Goal: Check status: Check status

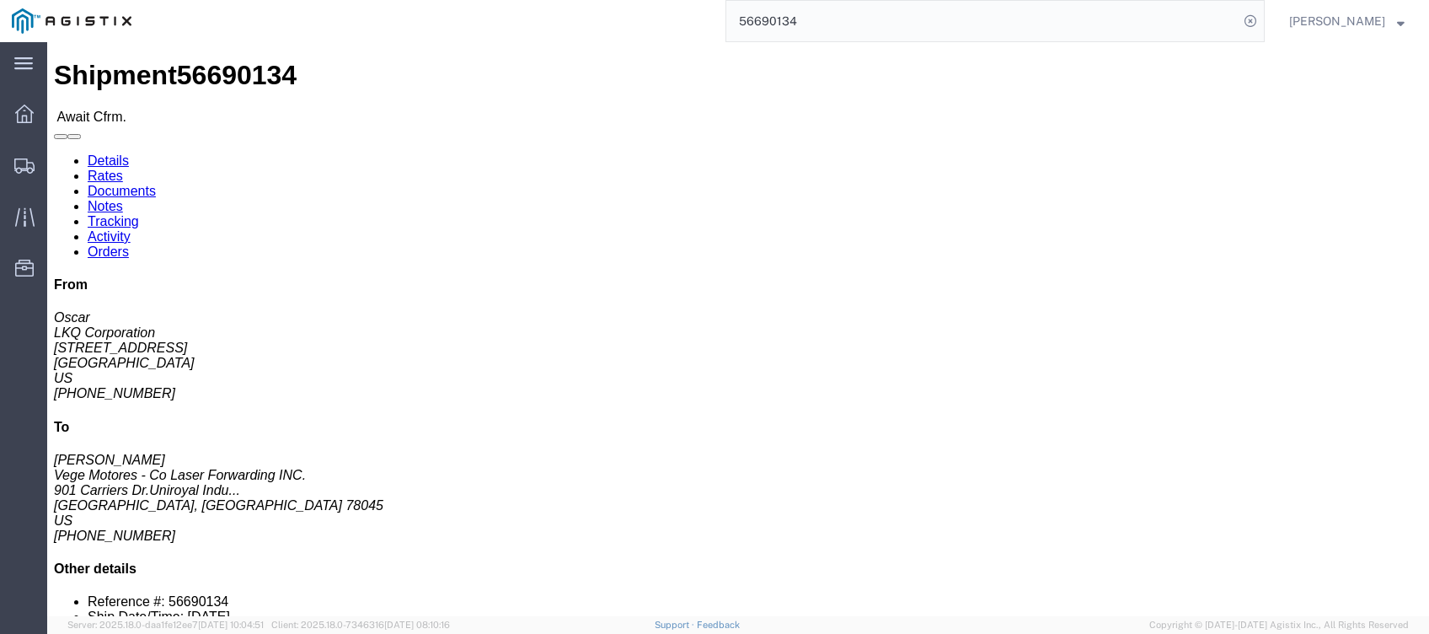
click at [1194, 29] on input "56690134" at bounding box center [982, 21] width 512 height 40
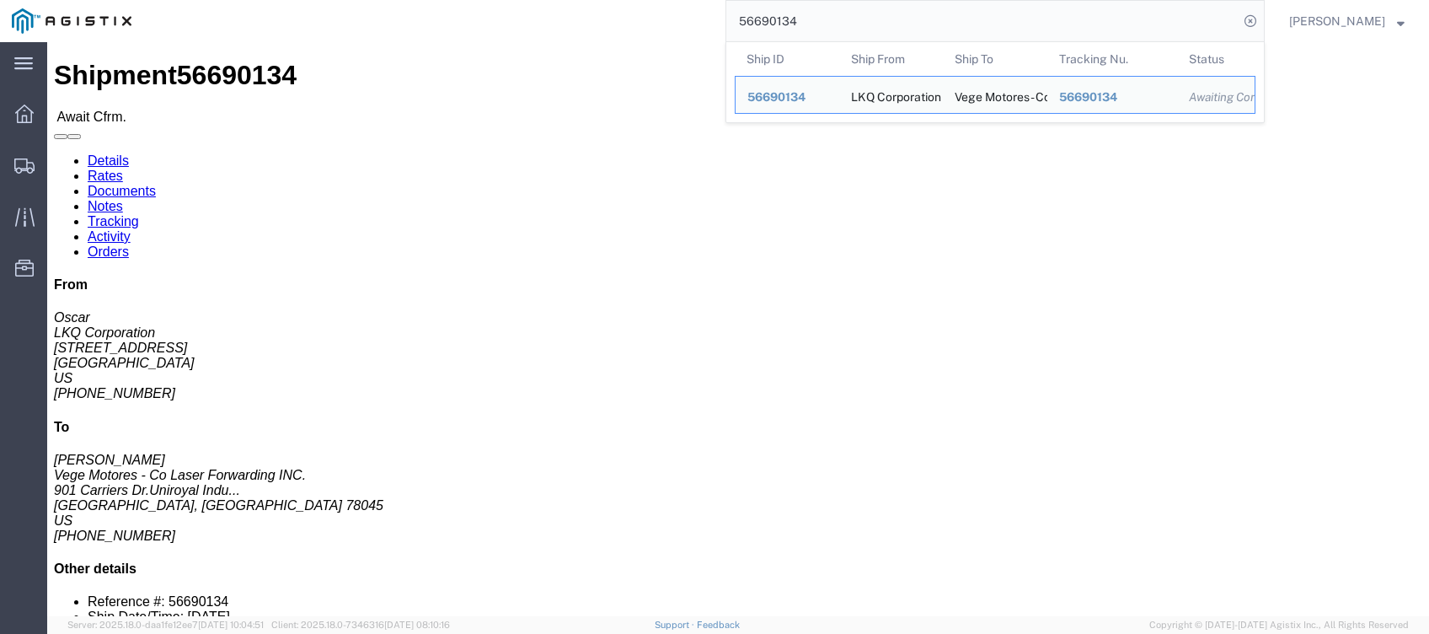
click link "Tracking"
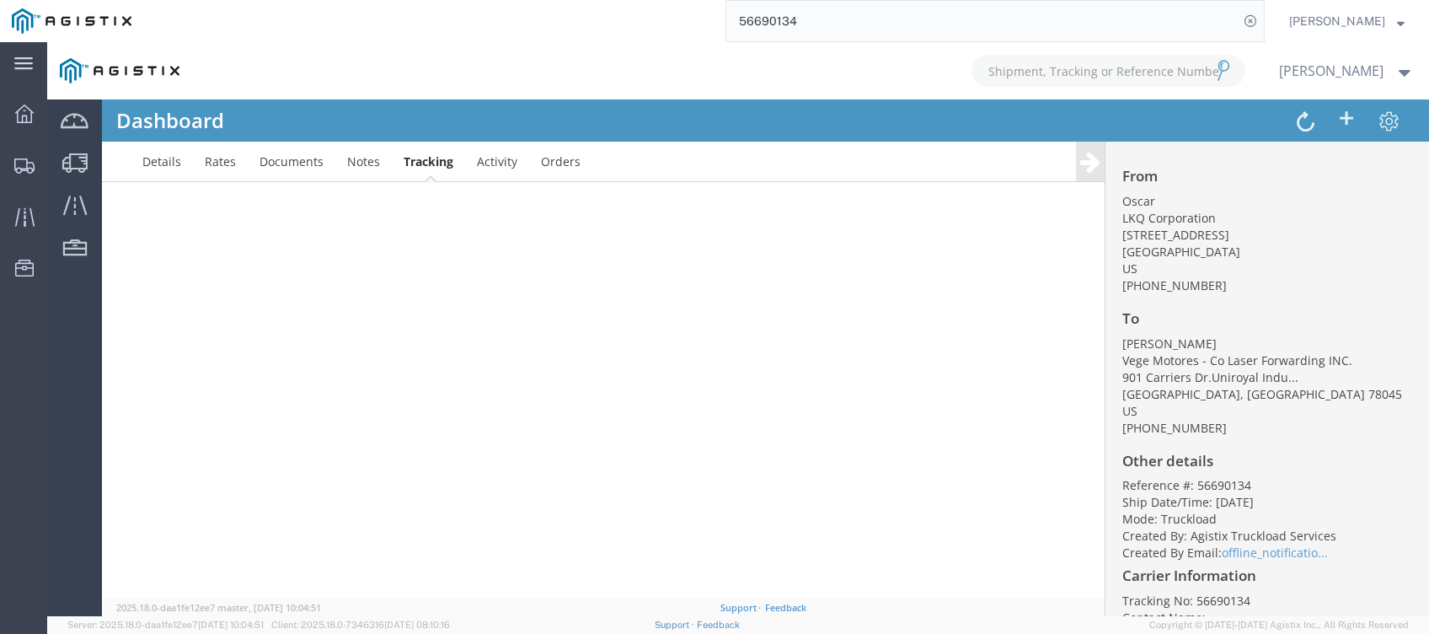
scroll to position [33, 0]
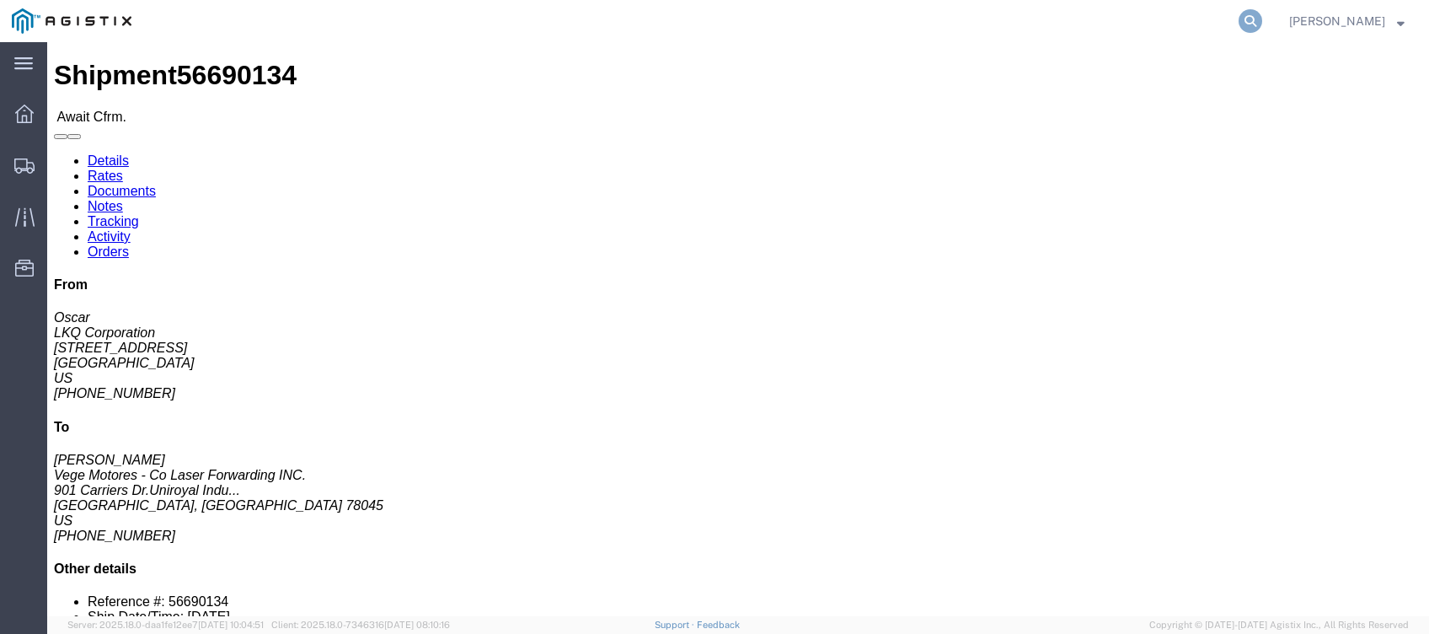
click at [1260, 16] on icon at bounding box center [1250, 21] width 24 height 24
paste input "56690134"
type input "56690134"
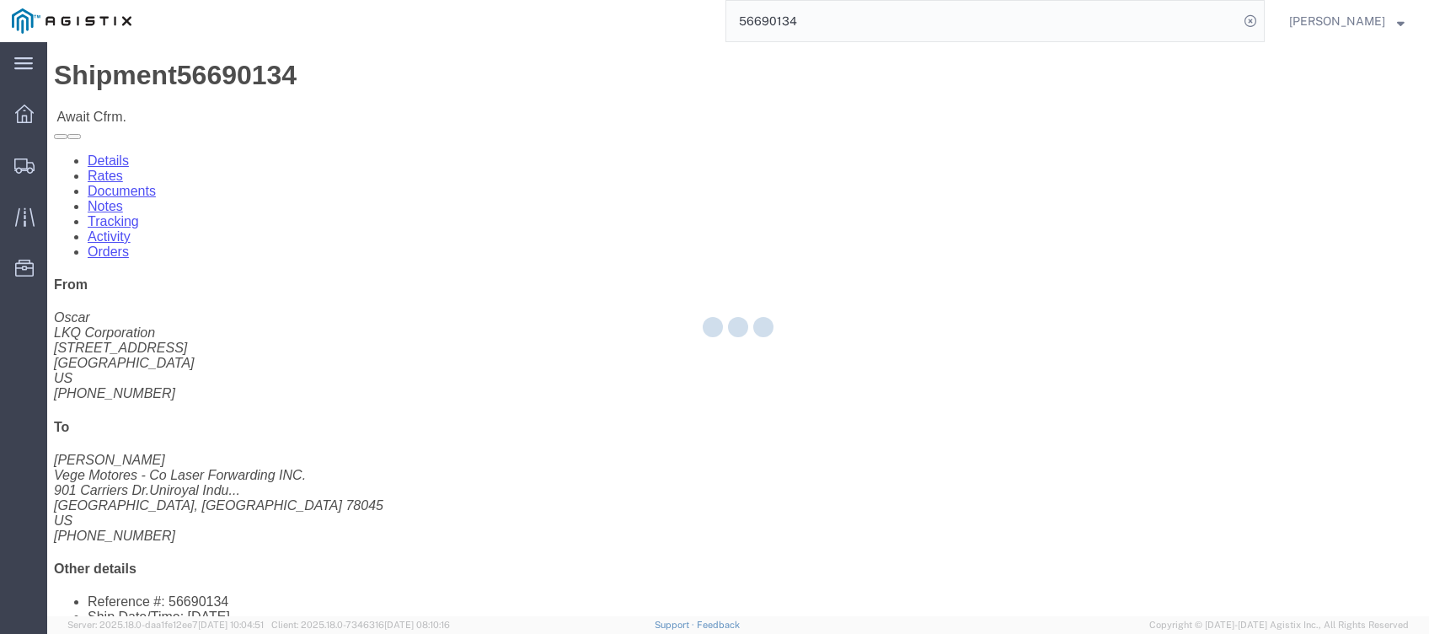
click link "Tracking"
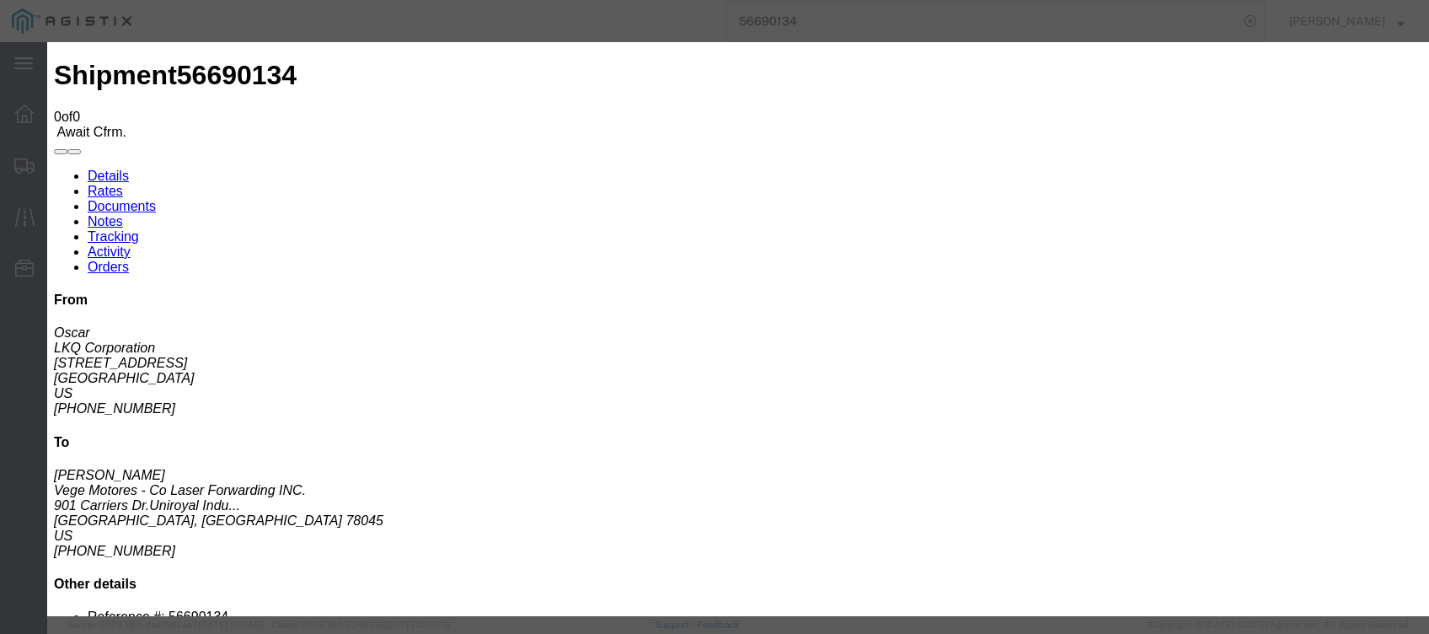
type input "[DATE]"
type input "4:00 PM"
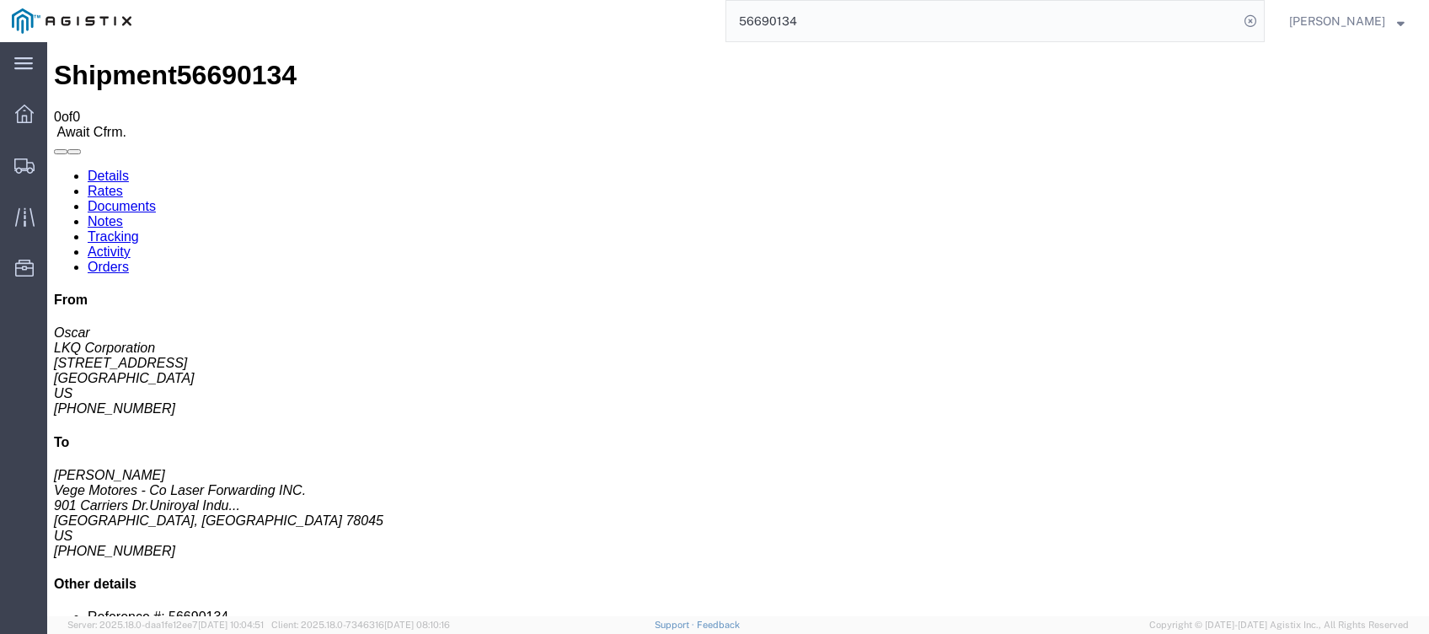
click at [98, 168] on link "Details" at bounding box center [108, 175] width 41 height 14
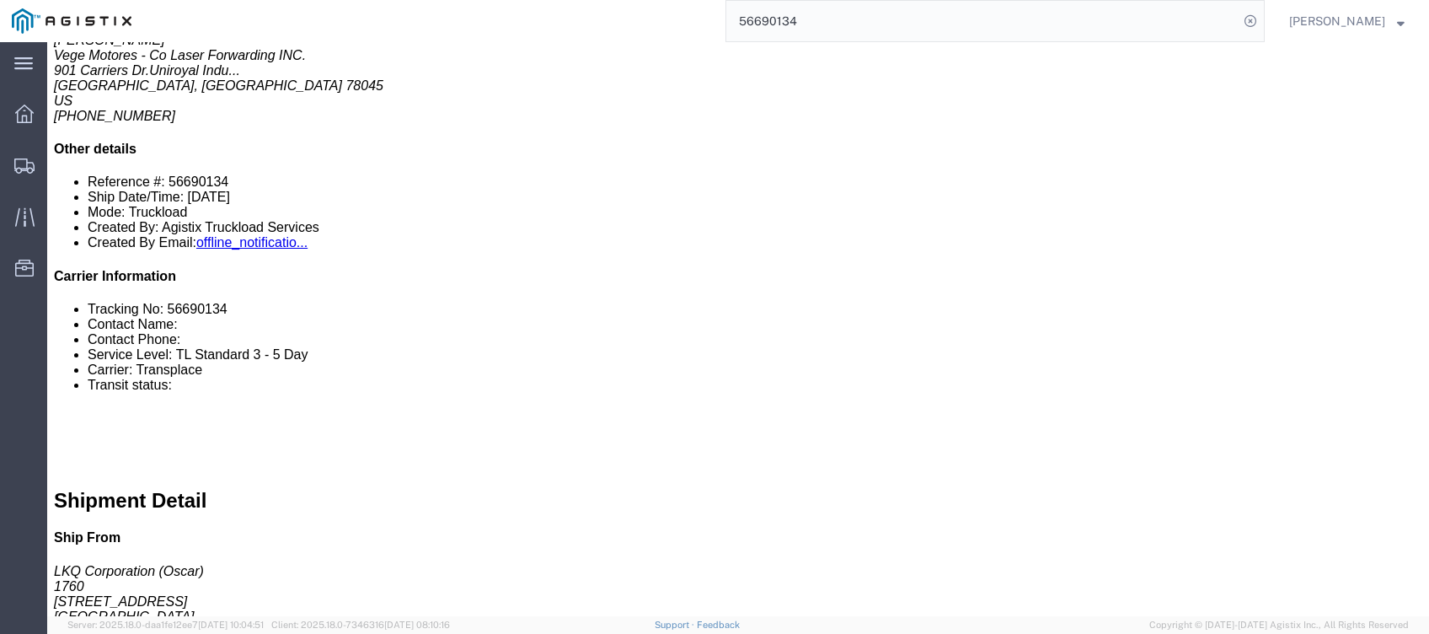
scroll to position [610, 0]
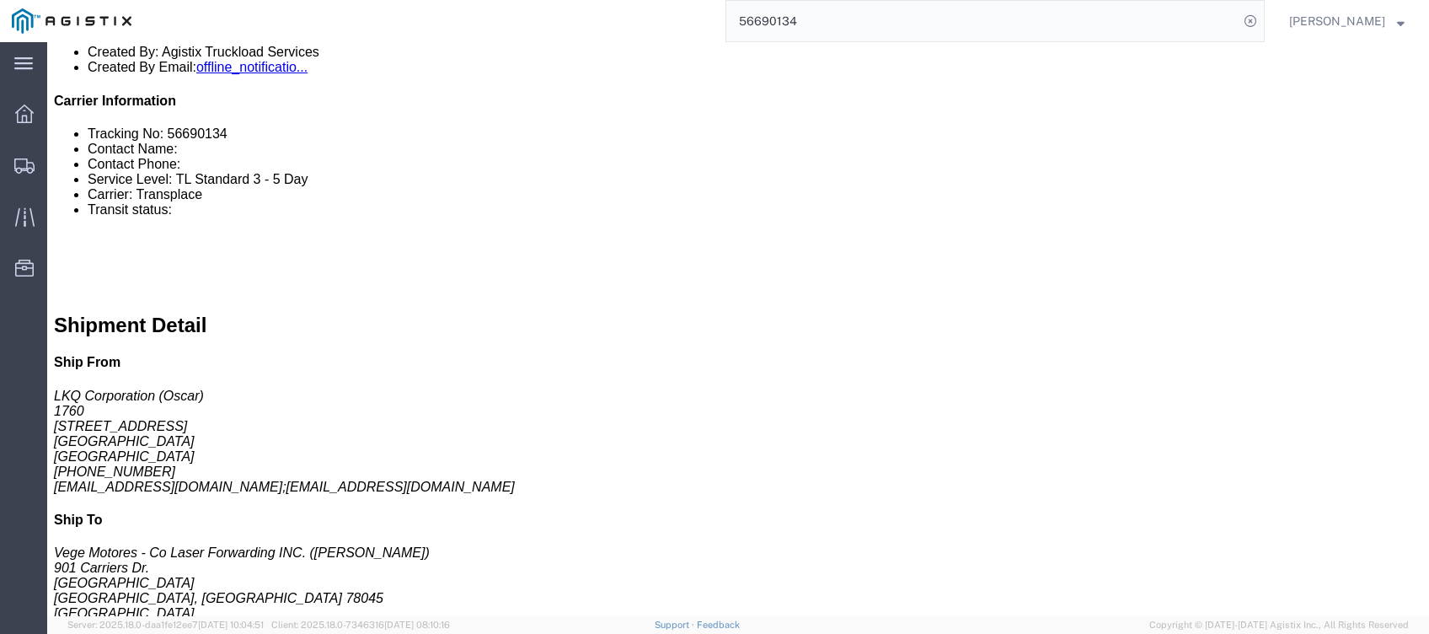
click link "Confirm"
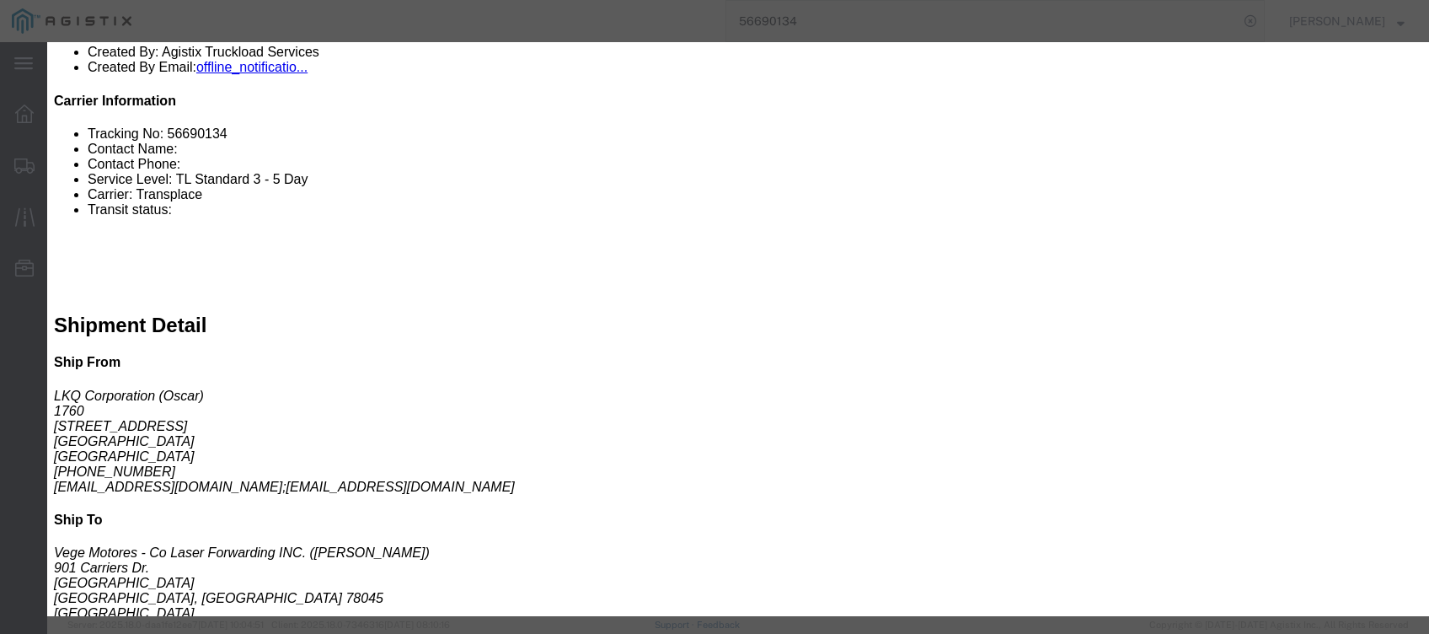
click button "Submit"
click input "text"
paste input "56690134"
type input "56690134"
click input "text"
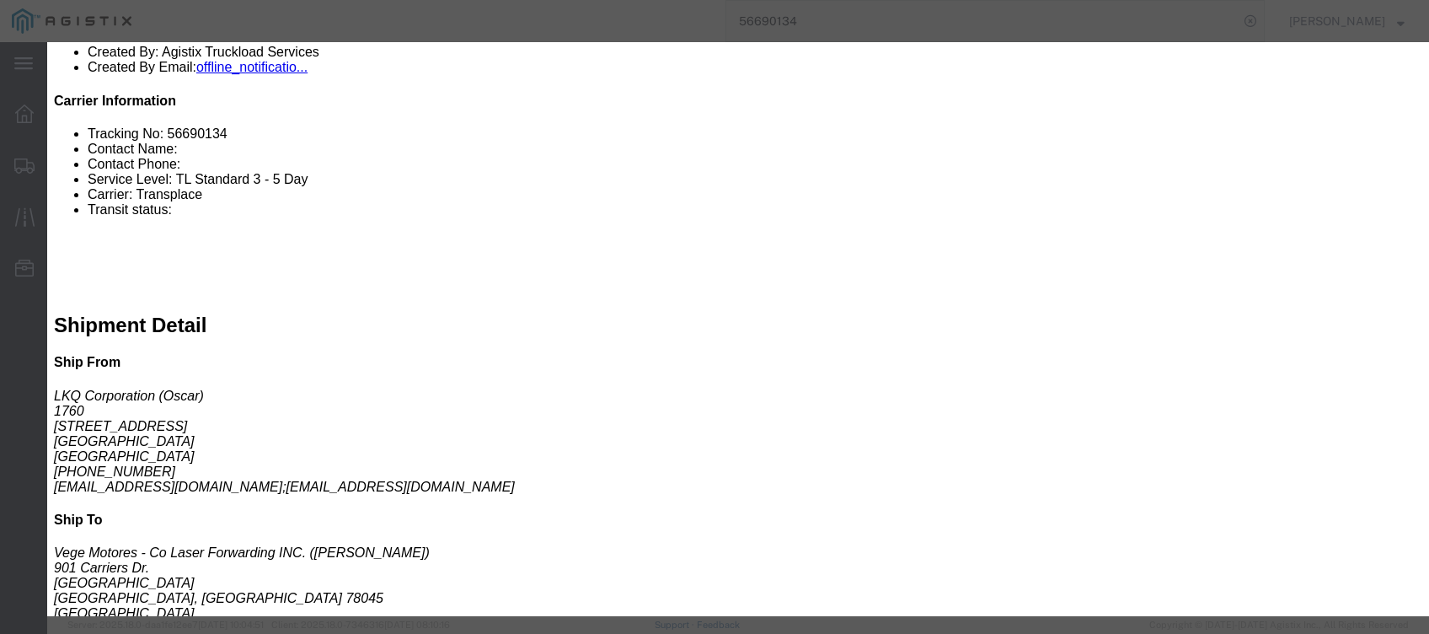
scroll to position [80, 0]
click select "Select Weather Delay Shipment On-Hand origin USDA Released Attempted Pick-Up FD…"
click button "Close"
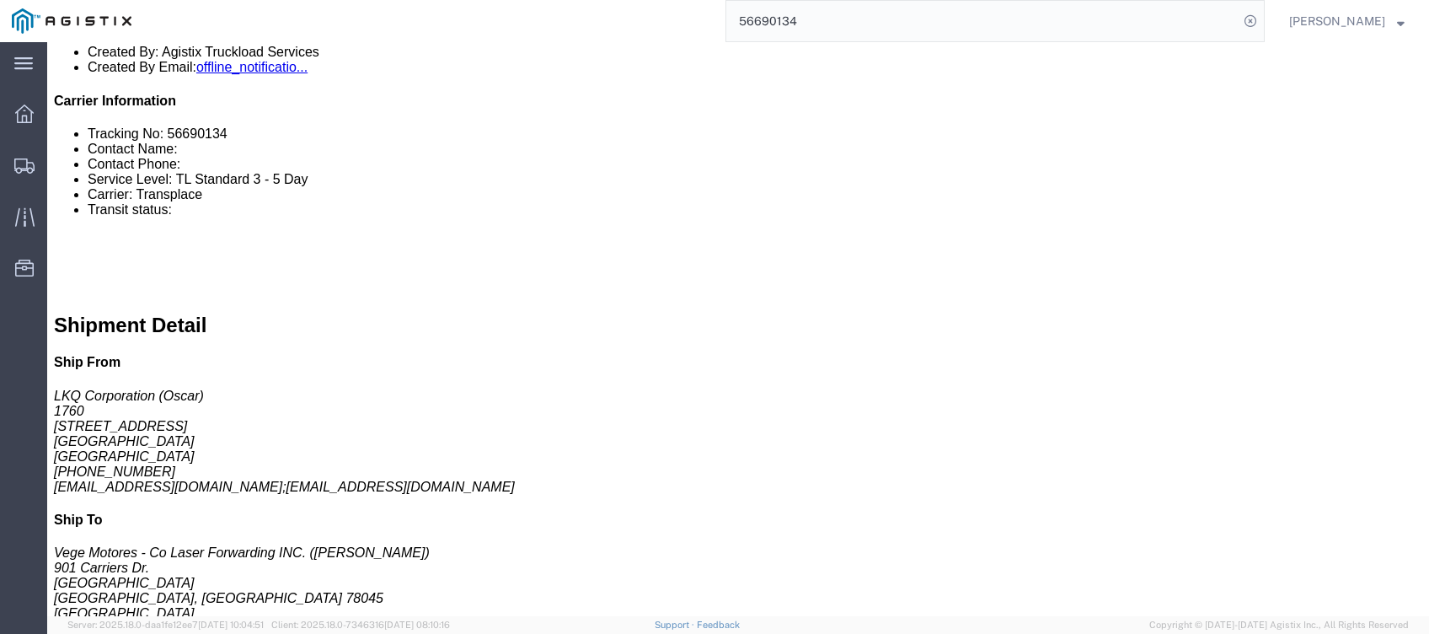
click link "Activity"
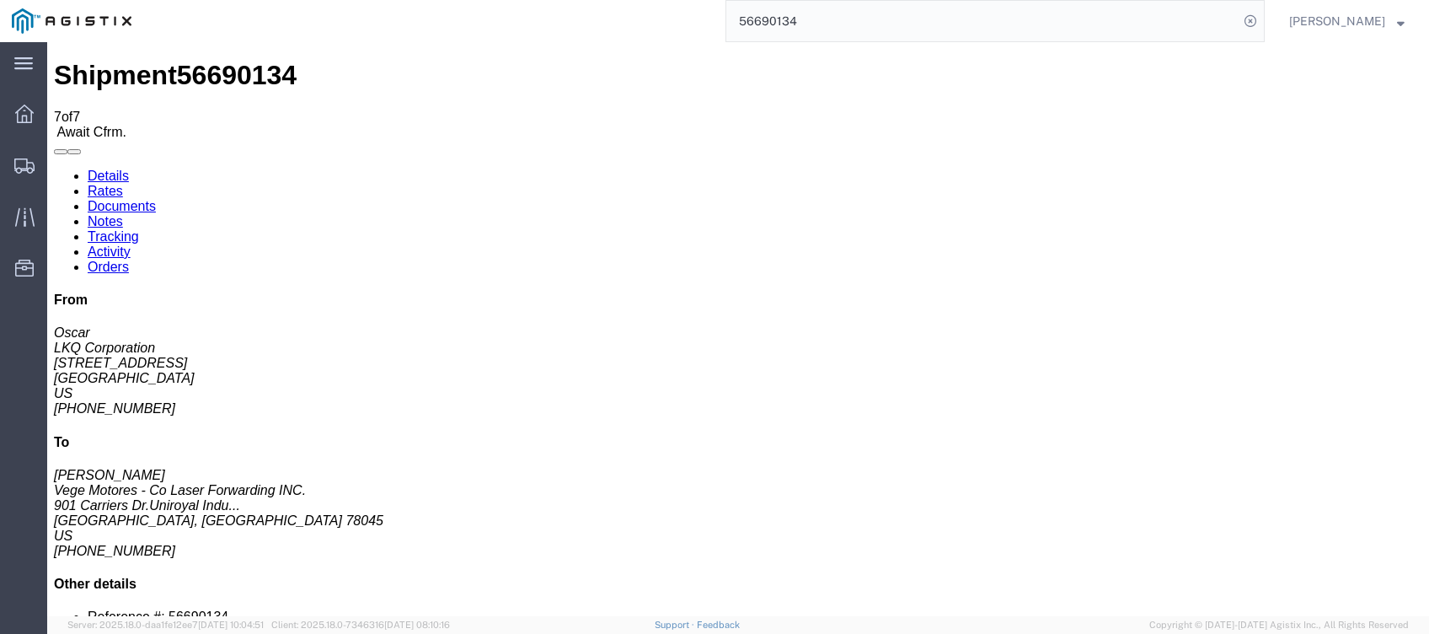
click at [129, 259] on link "Orders" at bounding box center [108, 266] width 41 height 14
click at [115, 168] on link "Details" at bounding box center [108, 175] width 41 height 14
click button "button"
click link "Confirm"
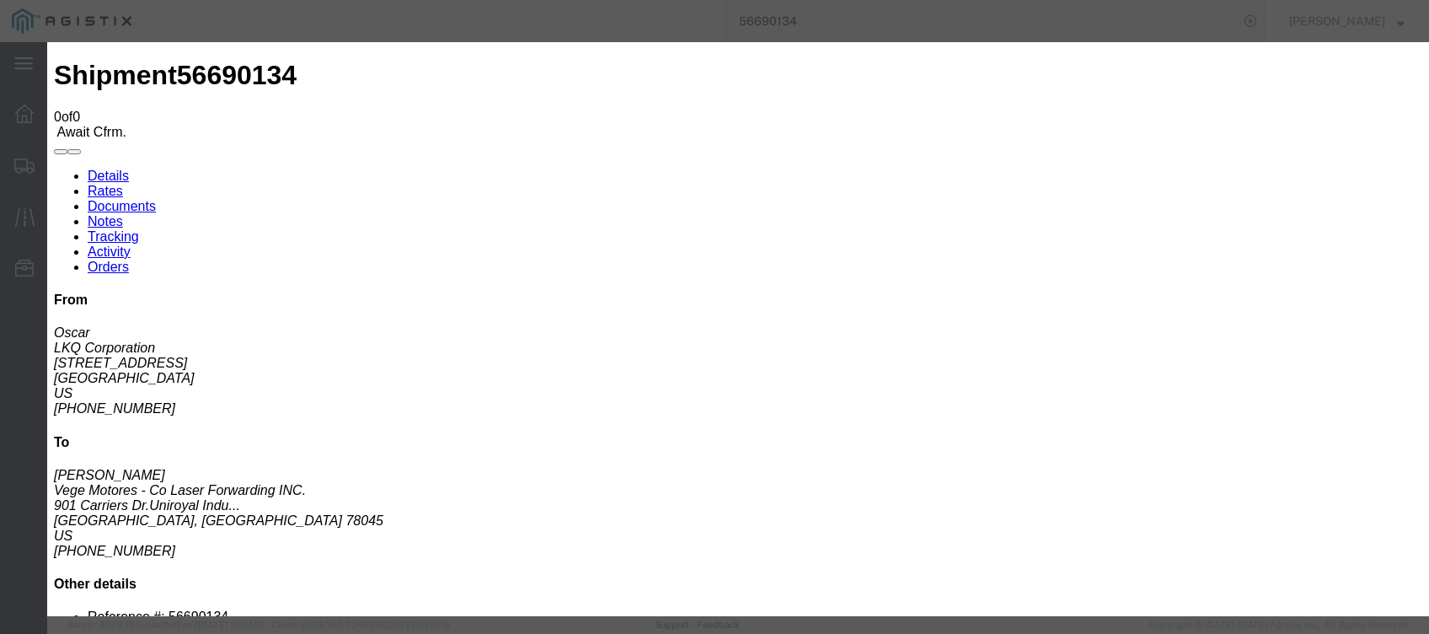
scroll to position [80, 0]
click select "Select Weather Delay Shipment On-Hand origin USDA Released Attempted Pick-Up FD…"
select select "PUAPTSCH"
click select "Select Weather Delay Shipment On-Hand origin USDA Released Attempted Pick-Up FD…"
drag, startPoint x: 318, startPoint y: 158, endPoint x: 430, endPoint y: 163, distance: 112.2
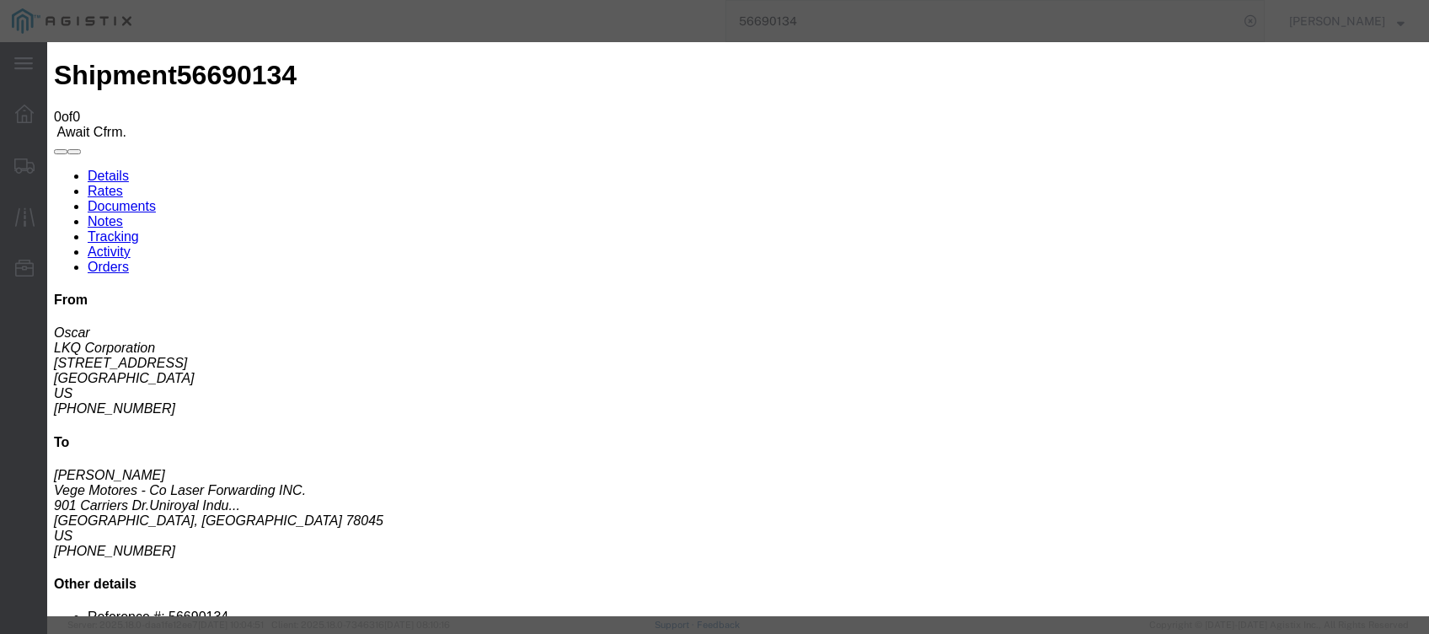
click div "Person Monitor Shipment"
click input "text"
paste input "56690134"
type input "56690134"
click fieldset "Confirmation Details Use my profile Bill of Lading Number 56690134 Person Monit…"
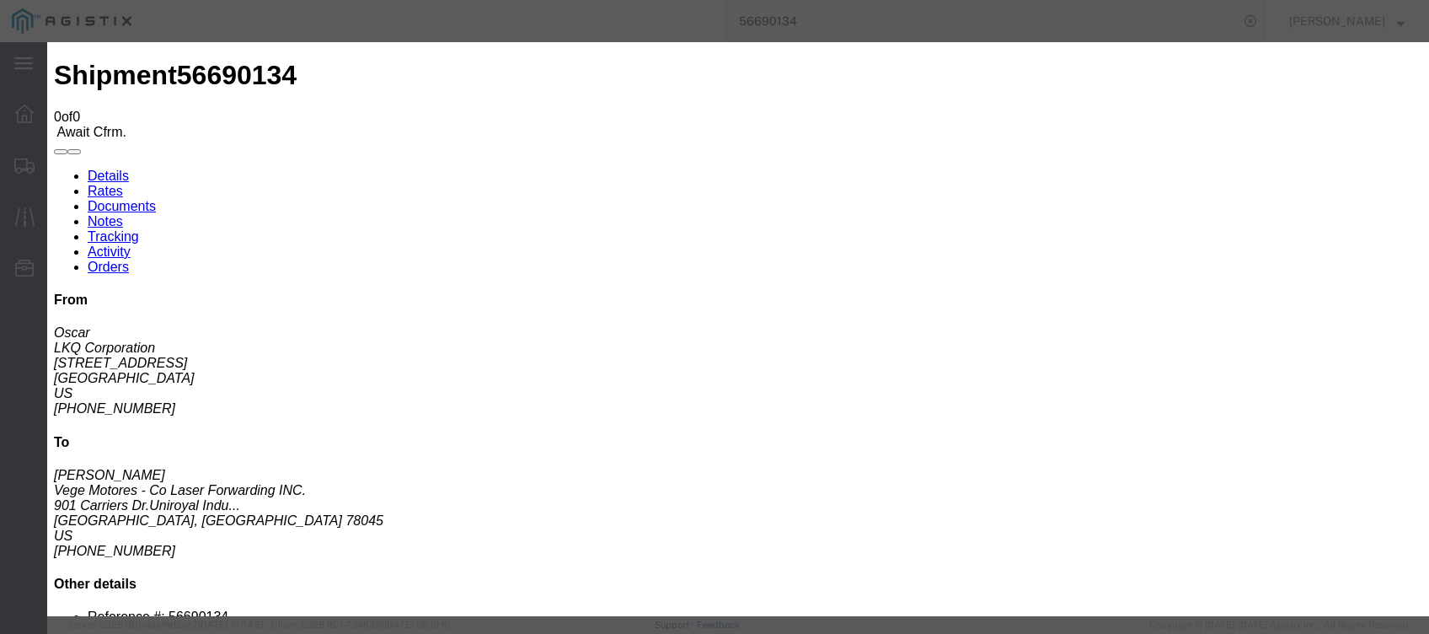
click input "text"
paste input "56690134"
type input "56690134"
click input "text"
paste input "56690134"
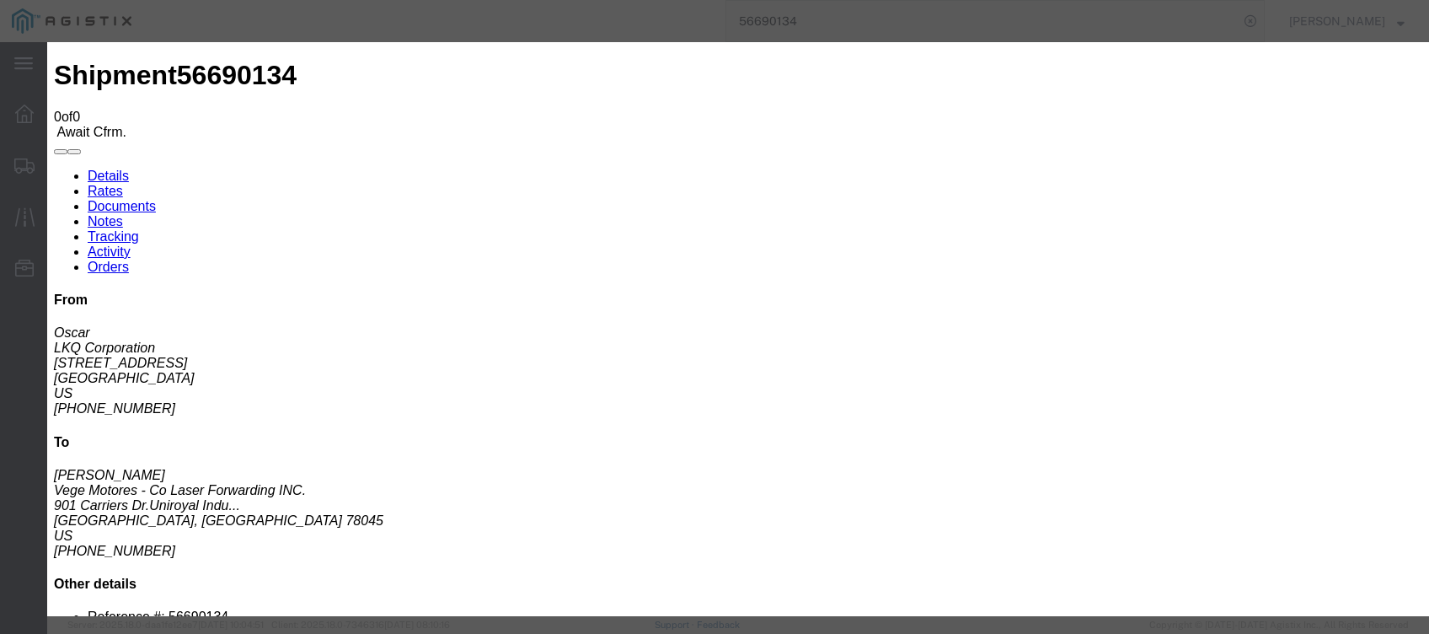
type input "56690134"
click button "Submit"
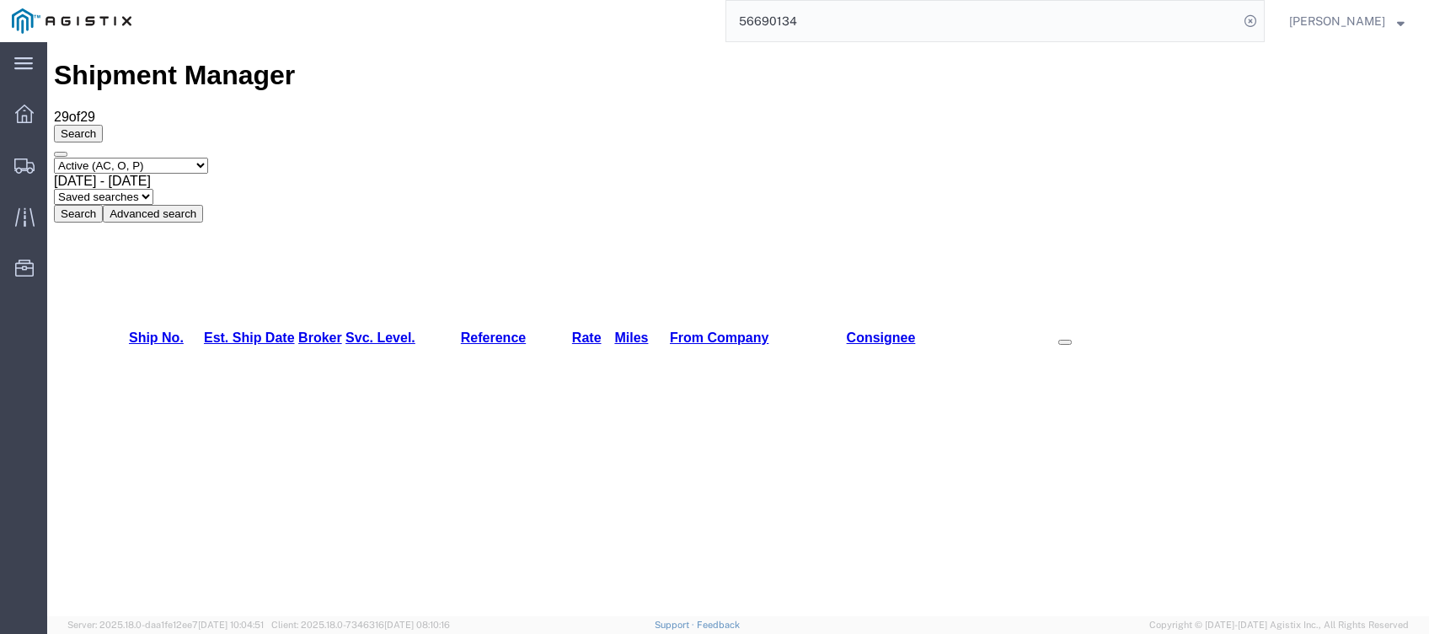
click at [1030, 18] on input "56690134" at bounding box center [982, 21] width 512 height 40
